Goal: Navigation & Orientation: Find specific page/section

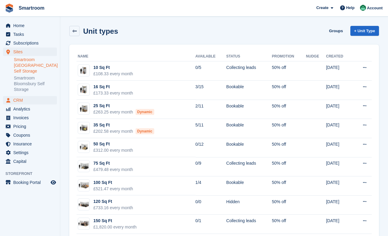
scroll to position [30, 0]
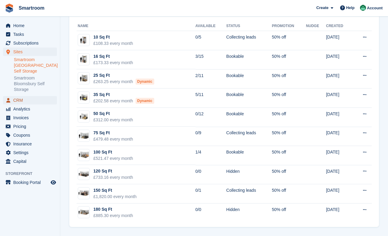
click at [25, 102] on span "CRM" at bounding box center [31, 100] width 36 height 8
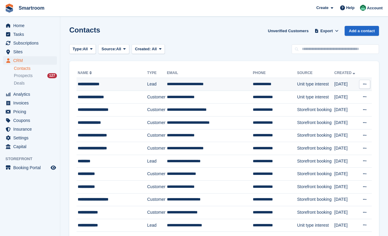
click at [231, 84] on td "**********" at bounding box center [210, 84] width 86 height 13
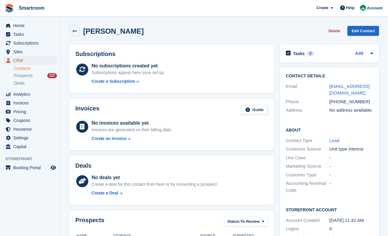
click at [24, 61] on span "CRM" at bounding box center [31, 60] width 36 height 8
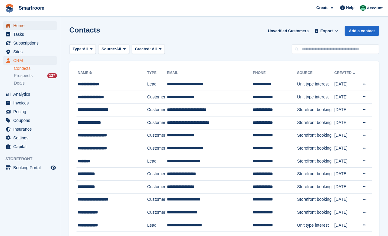
click at [27, 27] on span "Home" at bounding box center [31, 25] width 36 height 8
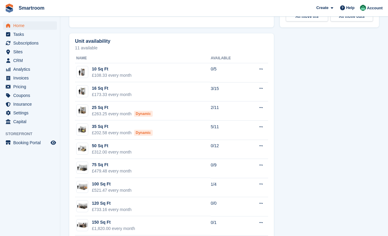
scroll to position [352, 0]
